Goal: Book appointment/travel/reservation

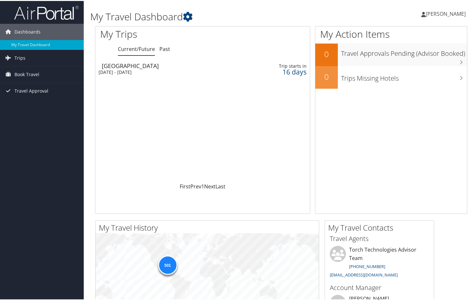
click at [20, 58] on span "Trips" at bounding box center [19, 57] width 11 height 16
click at [123, 72] on div "[DATE] - [DATE]" at bounding box center [168, 71] width 138 height 6
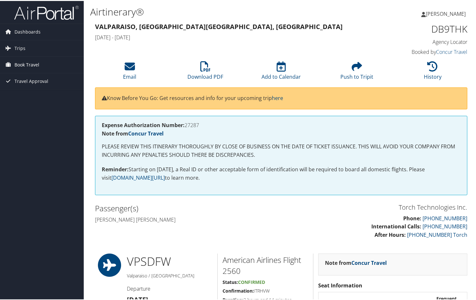
click at [32, 64] on span "Book Travel" at bounding box center [26, 64] width 25 height 16
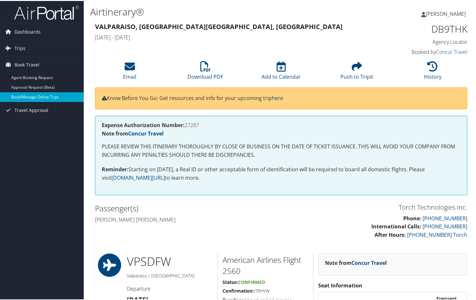
click at [53, 96] on link "Book/Manage Online Trips" at bounding box center [42, 96] width 84 height 10
click at [33, 94] on link "Book/Manage Online Trips" at bounding box center [42, 96] width 84 height 10
click at [39, 94] on link "Book/Manage Online Trips" at bounding box center [42, 96] width 84 height 10
